Goal: Task Accomplishment & Management: Use online tool/utility

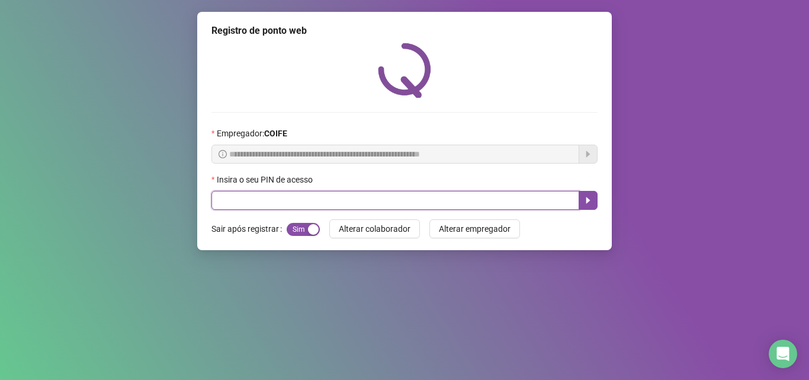
click at [456, 203] on input "text" at bounding box center [395, 200] width 368 height 19
type input "*****"
click at [595, 204] on button "button" at bounding box center [588, 200] width 19 height 19
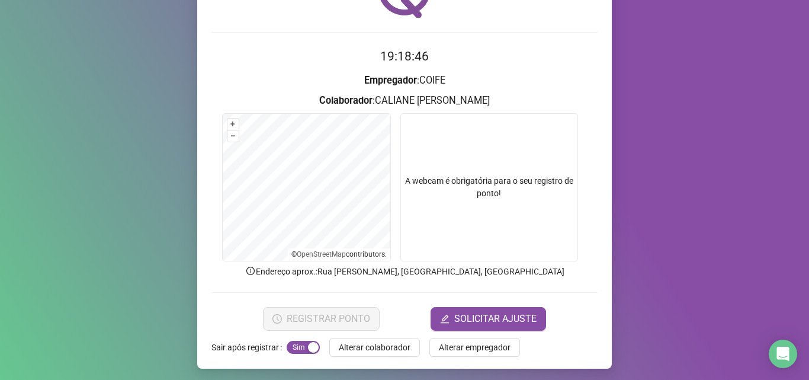
scroll to position [83, 0]
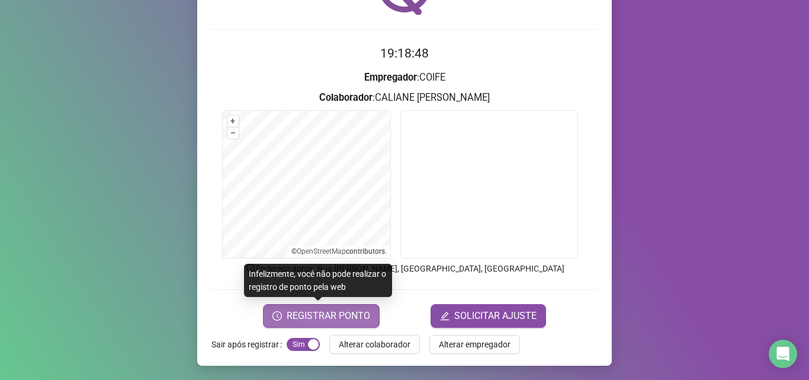
click at [310, 316] on span "REGISTRAR PONTO" at bounding box center [329, 316] width 84 height 14
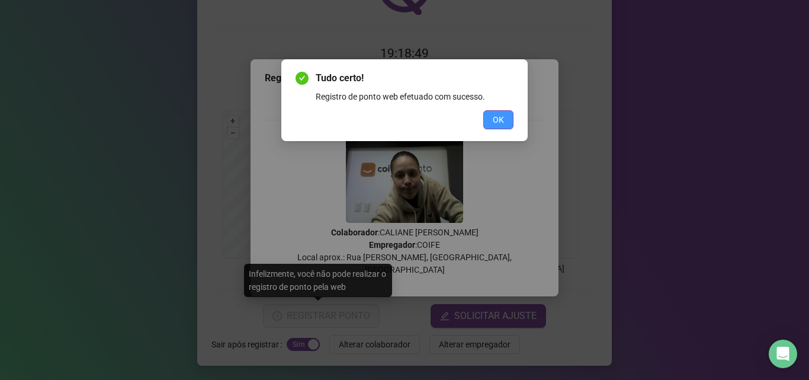
click at [502, 118] on span "OK" at bounding box center [498, 119] width 11 height 13
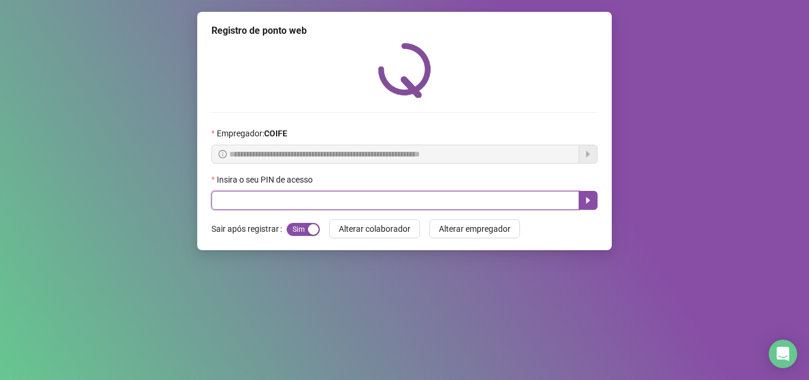
click at [337, 199] on input "text" at bounding box center [395, 200] width 368 height 19
type input "*****"
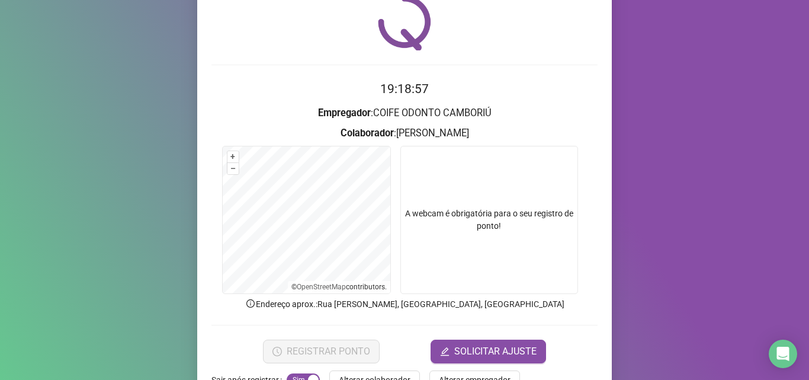
scroll to position [83, 0]
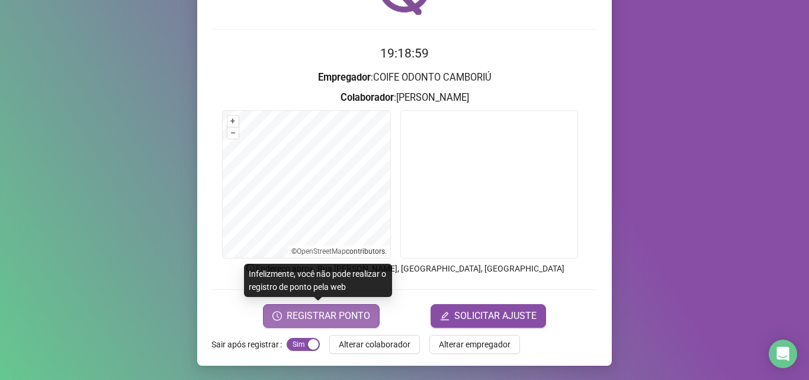
click at [332, 318] on span "REGISTRAR PONTO" at bounding box center [329, 316] width 84 height 14
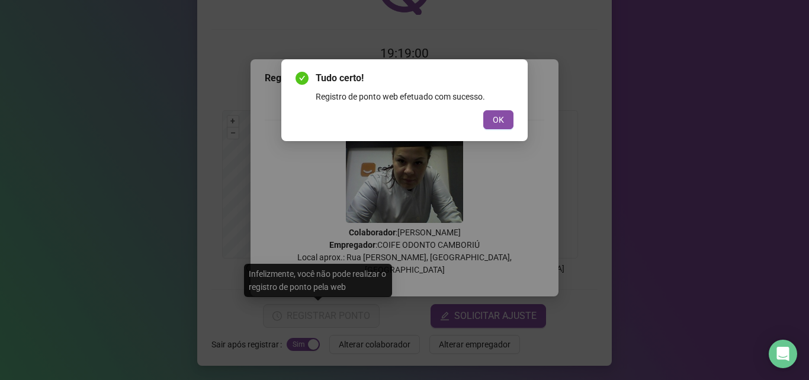
click at [490, 123] on button "OK" at bounding box center [498, 119] width 30 height 19
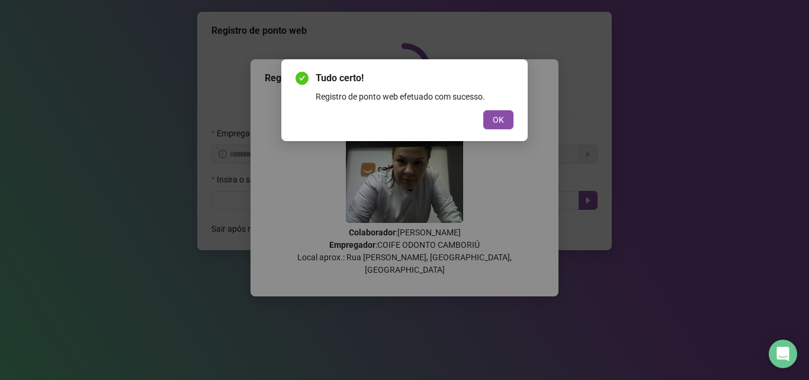
scroll to position [0, 0]
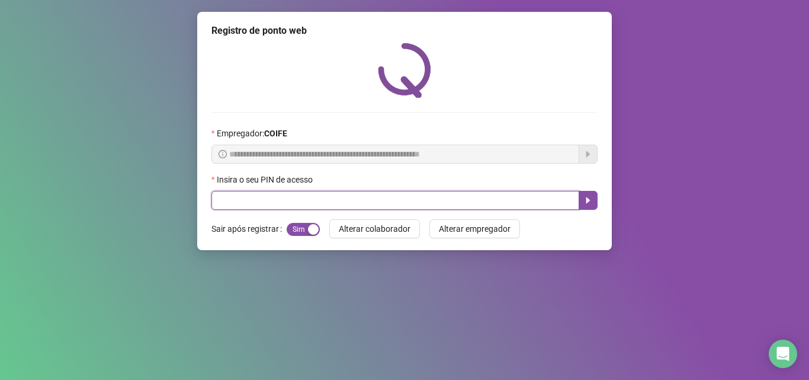
click at [518, 197] on input "text" at bounding box center [395, 200] width 368 height 19
type input "*****"
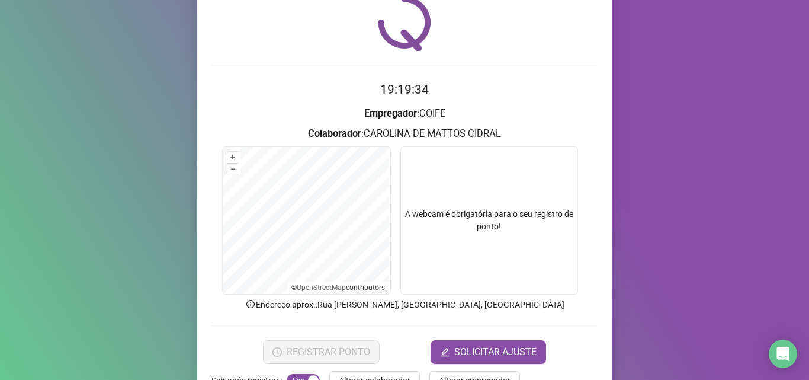
scroll to position [83, 0]
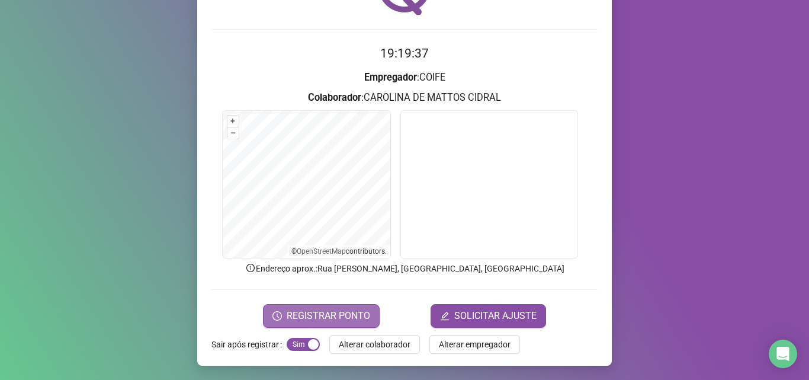
click at [325, 312] on span "REGISTRAR PONTO" at bounding box center [329, 316] width 84 height 14
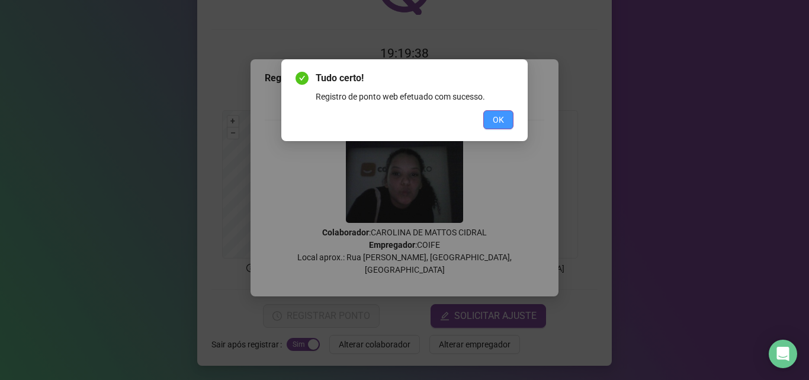
click at [492, 121] on button "OK" at bounding box center [498, 119] width 30 height 19
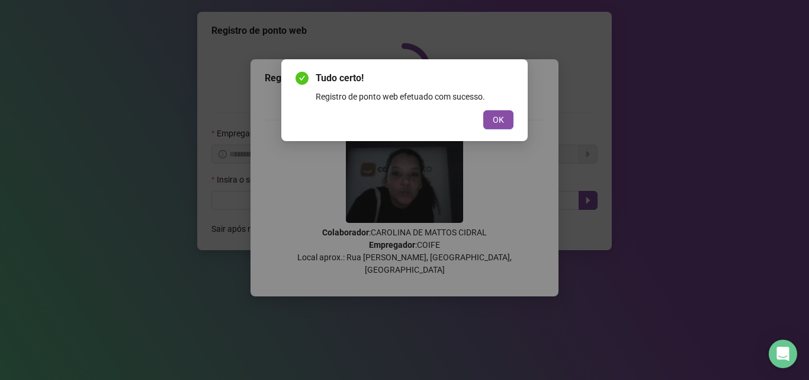
scroll to position [0, 0]
